Goal: Task Accomplishment & Management: Use online tool/utility

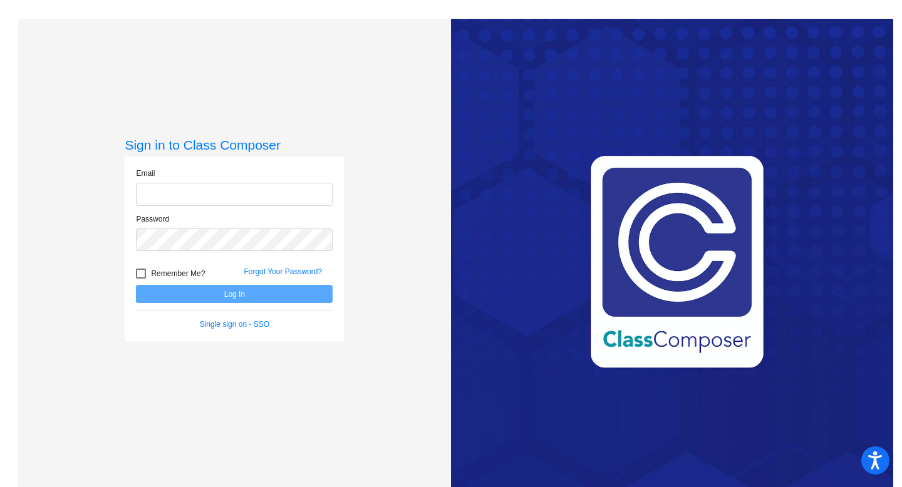
type input "[EMAIL_ADDRESS][DOMAIN_NAME]"
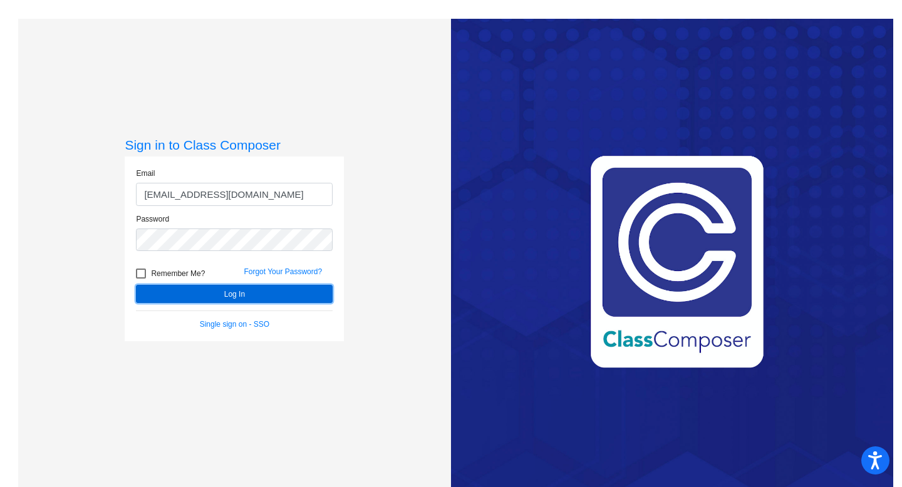
click at [230, 293] on button "Log In" at bounding box center [234, 294] width 197 height 18
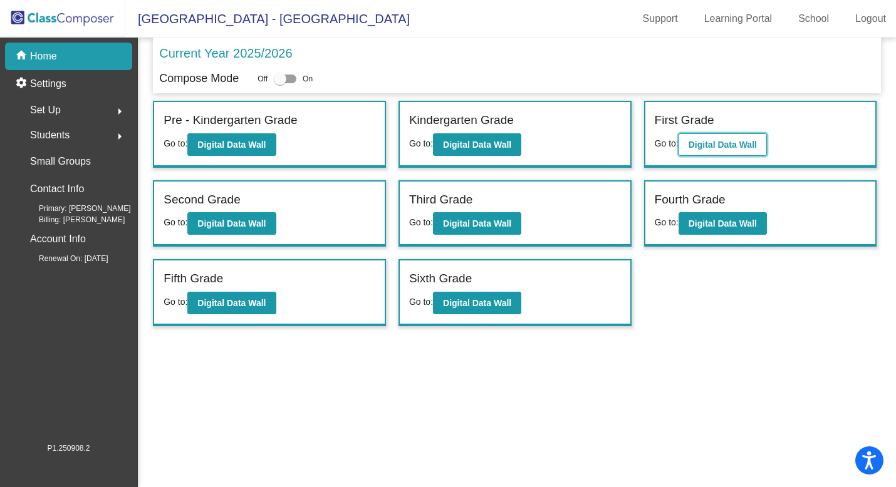
click at [716, 140] on b "Digital Data Wall" at bounding box center [722, 145] width 68 height 10
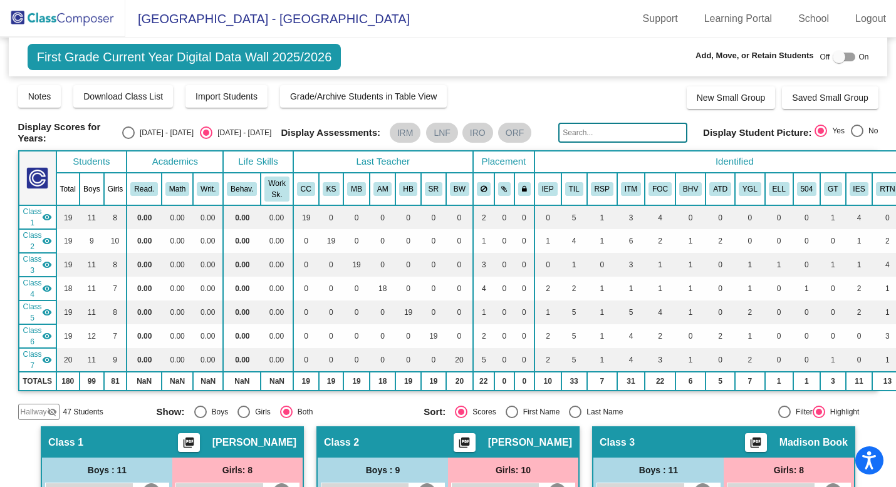
click at [835, 58] on div at bounding box center [839, 57] width 13 height 13
checkbox input "true"
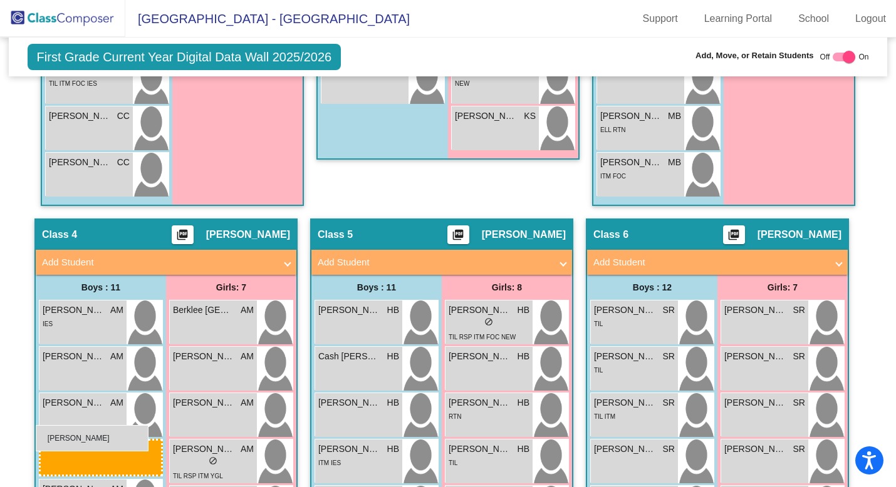
scroll to position [825, 0]
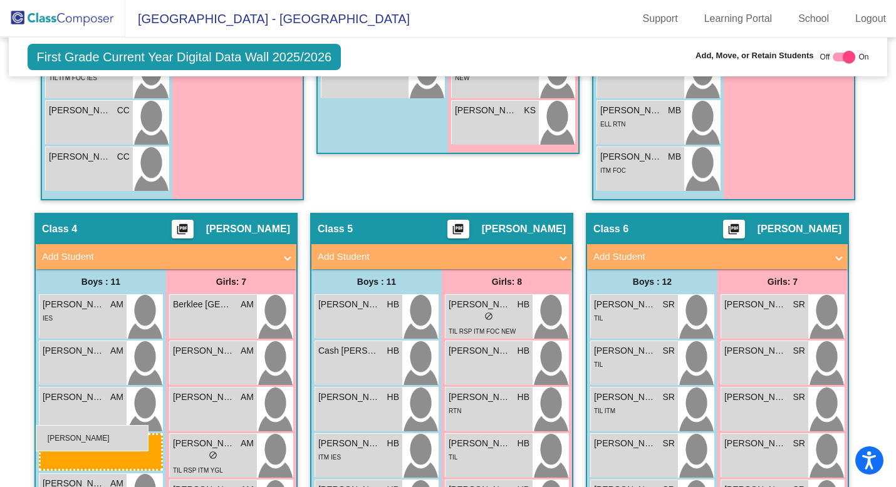
drag, startPoint x: 68, startPoint y: 459, endPoint x: 36, endPoint y: 425, distance: 46.5
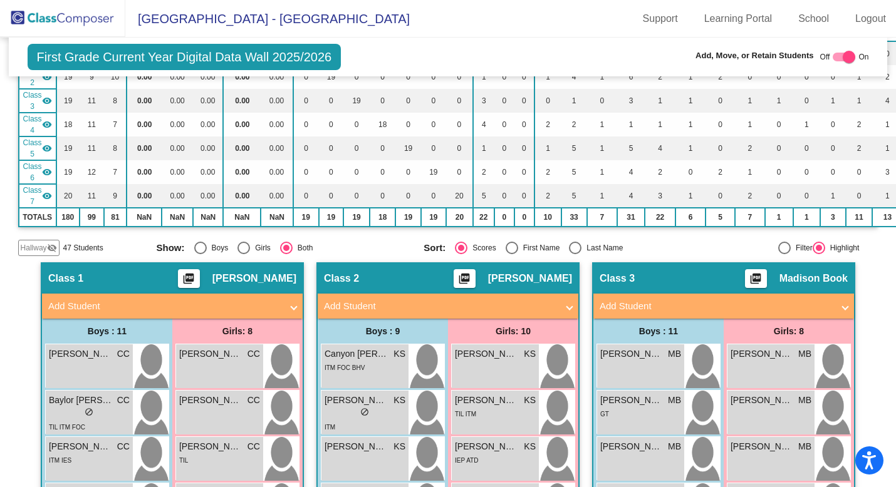
scroll to position [158, 0]
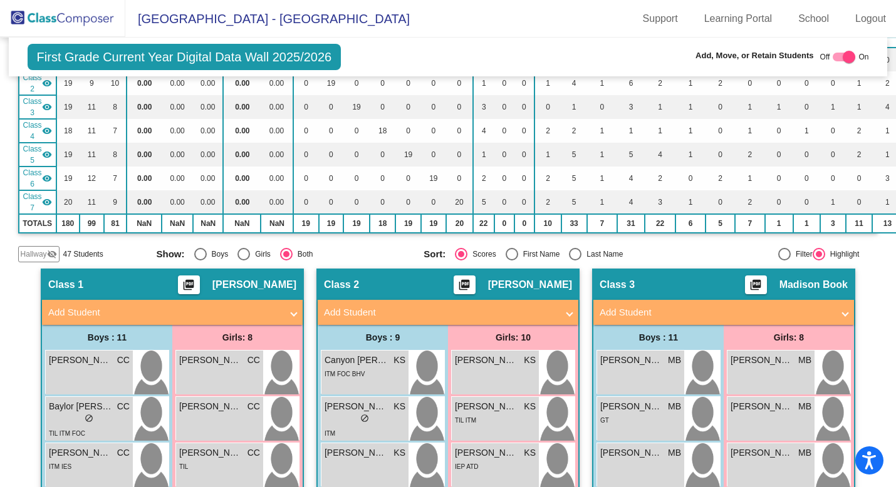
click at [36, 256] on span "Hallway" at bounding box center [34, 254] width 26 height 11
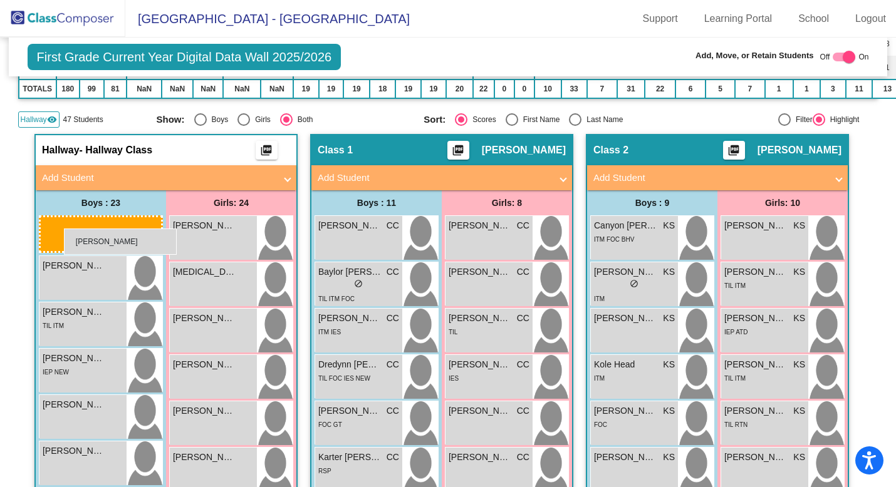
scroll to position [274, 0]
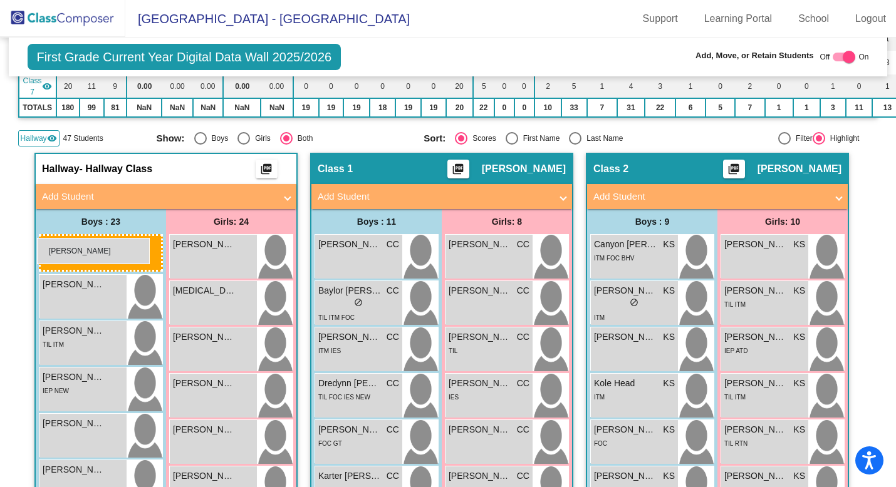
drag, startPoint x: 346, startPoint y: 437, endPoint x: 37, endPoint y: 238, distance: 367.5
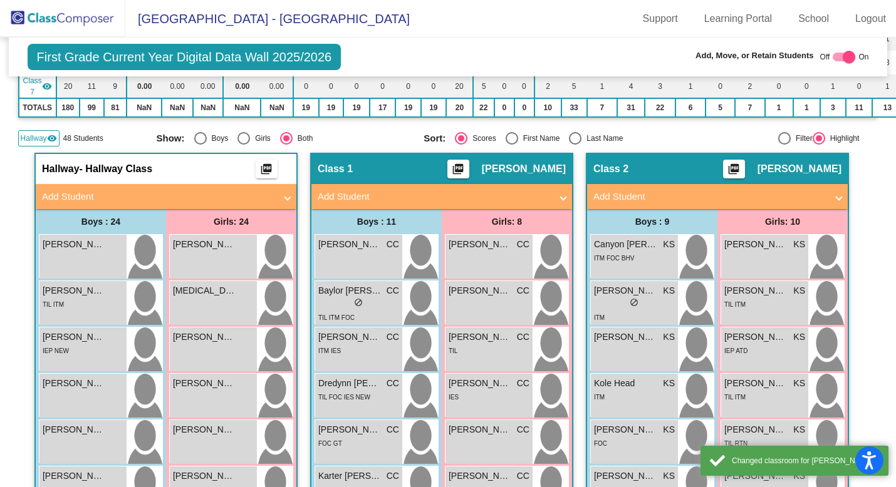
click at [36, 137] on span "Hallway" at bounding box center [34, 138] width 26 height 11
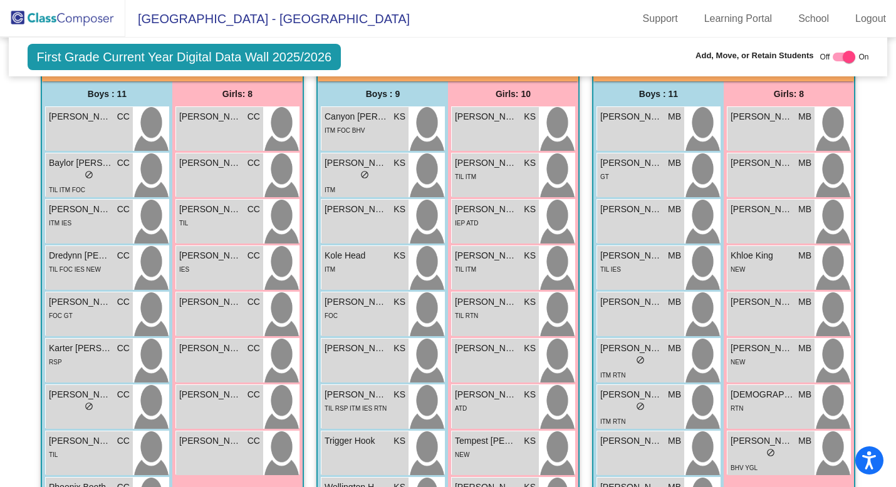
scroll to position [0, 0]
